Goal: Complete application form

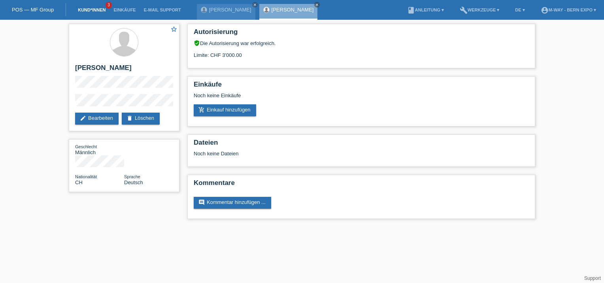
click at [88, 12] on link "Kund*innen" at bounding box center [92, 10] width 36 height 5
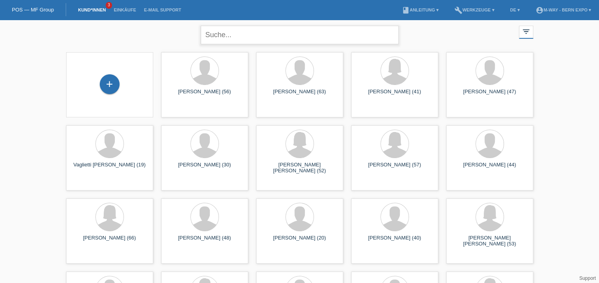
click at [235, 37] on input "text" at bounding box center [300, 35] width 198 height 19
click at [311, 34] on input "text" at bounding box center [300, 35] width 198 height 19
click at [112, 80] on div "+" at bounding box center [110, 84] width 20 height 20
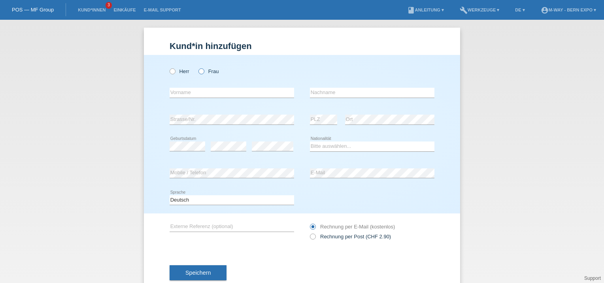
click at [197, 67] on icon at bounding box center [197, 67] width 0 height 0
click at [199, 71] on input "Frau" at bounding box center [201, 70] width 5 height 5
radio input "true"
click at [217, 95] on input "text" at bounding box center [232, 93] width 125 height 10
type input "[PERSON_NAME] [PERSON_NAME]"
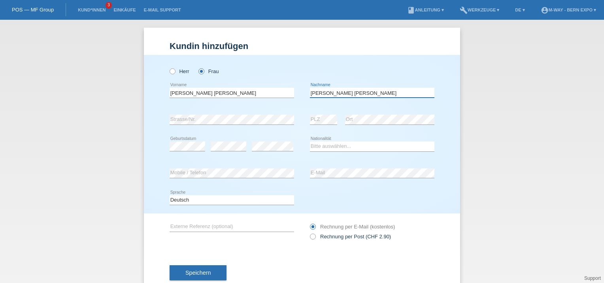
type input "[PERSON_NAME] [PERSON_NAME]"
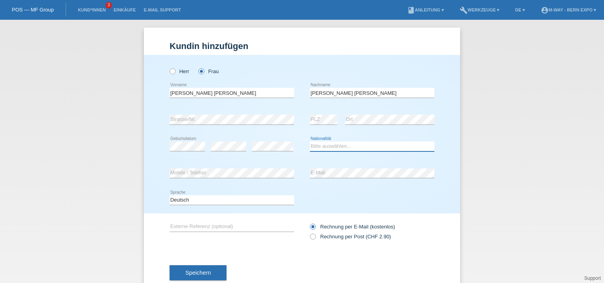
click at [373, 142] on select "Bitte auswählen... Schweiz Deutschland Liechtenstein Österreich ------------ Af…" at bounding box center [372, 146] width 125 height 9
click at [310, 142] on select "Bitte auswählen... Schweiz Deutschland Liechtenstein Österreich ------------ Af…" at bounding box center [372, 146] width 125 height 9
click at [329, 146] on select "Bitte auswählen... Schweiz Deutschland Liechtenstein Österreich ------------ Af…" at bounding box center [372, 146] width 125 height 9
select select "PT"
click at [310, 142] on select "Bitte auswählen... Schweiz Deutschland Liechtenstein Österreich ------------ Af…" at bounding box center [372, 146] width 125 height 9
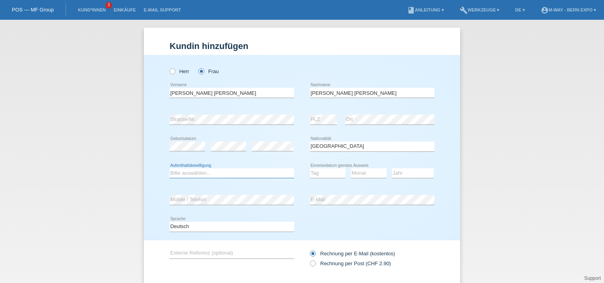
click at [177, 174] on select "Bitte auswählen... C B B - Flüchtlingsstatus Andere" at bounding box center [232, 173] width 125 height 9
select select "C"
click at [170, 169] on select "Bitte auswählen... C B B - Flüchtlingsstatus Andere" at bounding box center [232, 173] width 125 height 9
click at [318, 172] on select "Tag 01 02 03 04 05 06 07 08 09 10 11" at bounding box center [328, 173] width 36 height 9
select select "12"
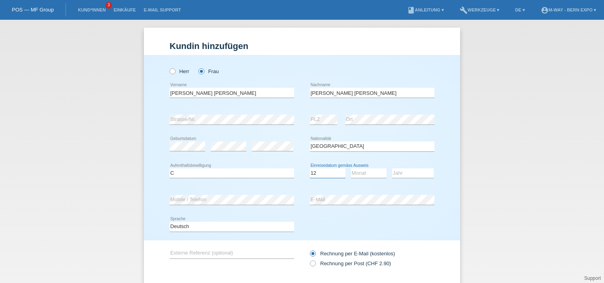
click at [310, 169] on select "Tag 01 02 03 04 05 06 07 08 09 10 11" at bounding box center [328, 173] width 36 height 9
click at [357, 174] on select "Monat 01 02 03 04 05 06 07 08 09 10 11" at bounding box center [369, 173] width 36 height 9
select select "02"
click at [351, 169] on select "Monat 01 02 03 04 05 06 07 08 09 10 11" at bounding box center [369, 173] width 36 height 9
click at [402, 174] on select "Jahr 2025 2024 2023 2022 2021 2020 2019 2018 2017 2016 2015 2014 2013 2012 2011…" at bounding box center [413, 173] width 42 height 9
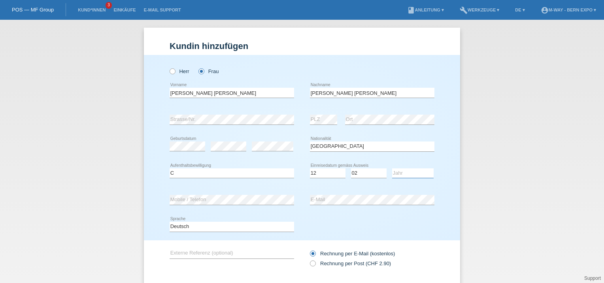
select select "2016"
click at [392, 169] on select "Jahr 2025 2024 2023 2022 2021 2020 2019 2018 2017 2016 2015 2014 2013 2012 2011…" at bounding box center [413, 173] width 42 height 9
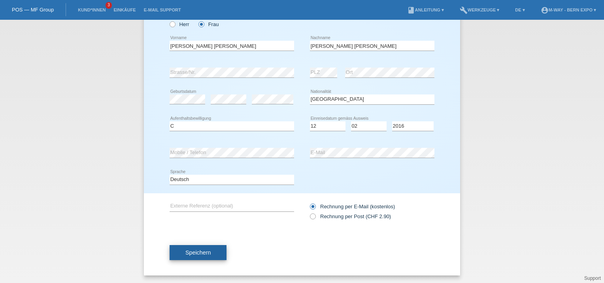
click at [186, 253] on span "Speichern" at bounding box center [198, 253] width 25 height 6
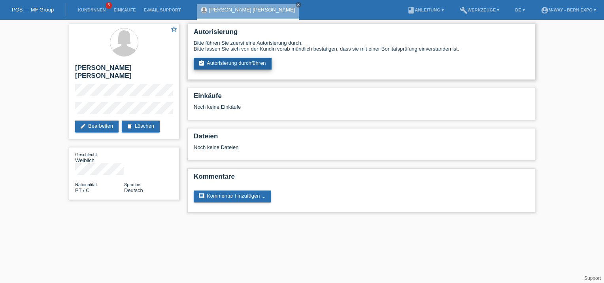
click at [224, 63] on link "assignment_turned_in Autorisierung durchführen" at bounding box center [233, 64] width 78 height 12
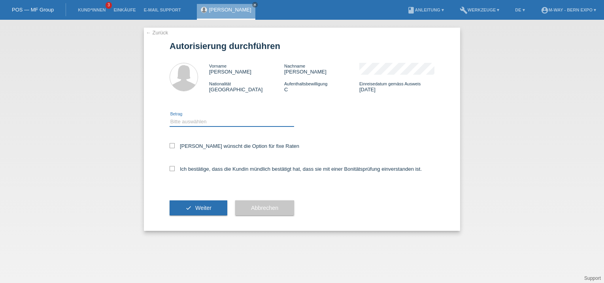
click at [198, 123] on select "Bitte auswählen CHF 1.00 - CHF 499.00 CHF 500.00 - CHF 1'999.00 CHF 2'000.00 - …" at bounding box center [232, 121] width 125 height 9
select select "3"
click at [170, 117] on select "Bitte auswählen CHF 1.00 - CHF 499.00 CHF 500.00 - CHF 1'999.00 CHF 2'000.00 - …" at bounding box center [232, 121] width 125 height 9
click at [171, 169] on icon at bounding box center [172, 168] width 5 height 5
click at [171, 169] on input "Ich bestätige, dass die Kundin mündlich bestätigt hat, dass sie mit einer Bonit…" at bounding box center [172, 168] width 5 height 5
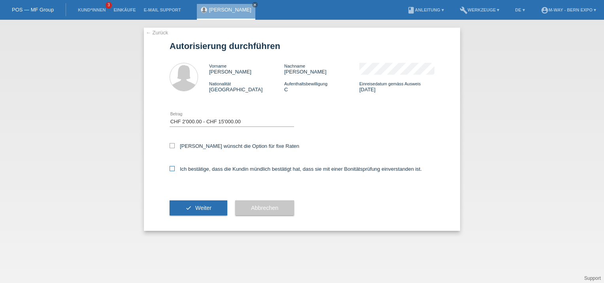
checkbox input "true"
click at [214, 206] on button "check Weiter" at bounding box center [199, 208] width 58 height 15
